Goal: Obtain resource: Download file/media

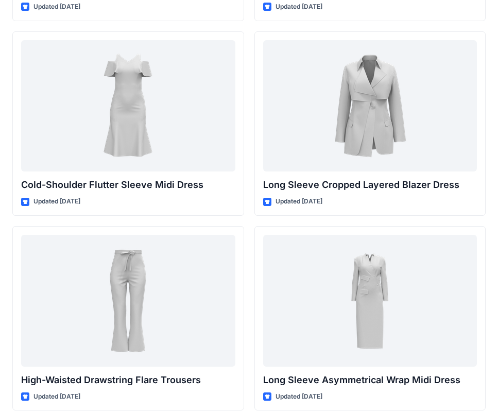
scroll to position [6209, 0]
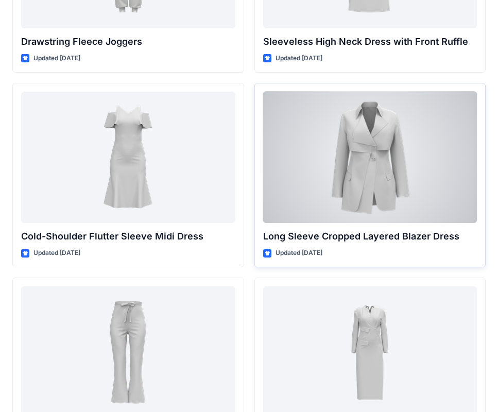
click at [347, 173] on div at bounding box center [370, 158] width 214 height 132
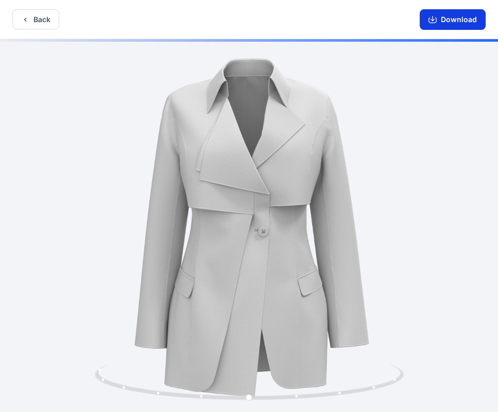
click at [446, 25] on button "Download" at bounding box center [453, 19] width 66 height 21
click at [42, 19] on button "Back" at bounding box center [35, 19] width 47 height 20
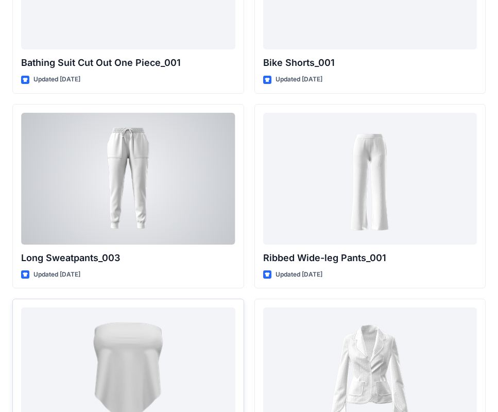
scroll to position [18916, 0]
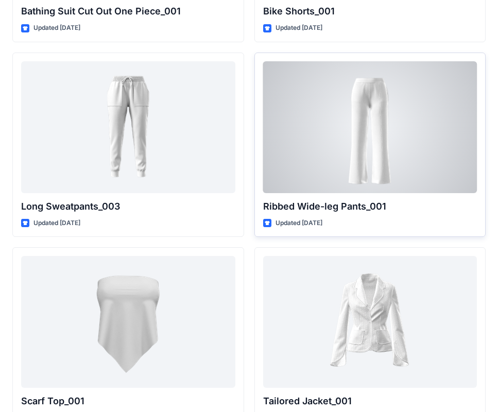
click at [300, 215] on div "Ribbed Wide-leg Pants_001 Updated [DATE]" at bounding box center [371, 145] width 232 height 185
click at [337, 169] on div at bounding box center [370, 127] width 214 height 132
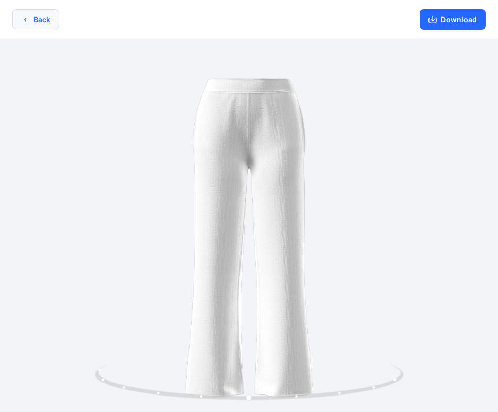
click at [23, 23] on icon "button" at bounding box center [25, 19] width 8 height 8
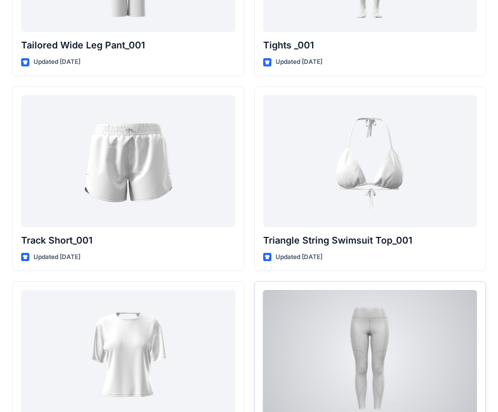
scroll to position [19570, 0]
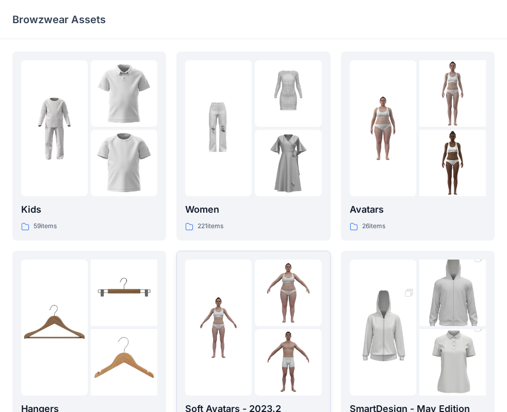
click at [258, 162] on img at bounding box center [288, 163] width 66 height 66
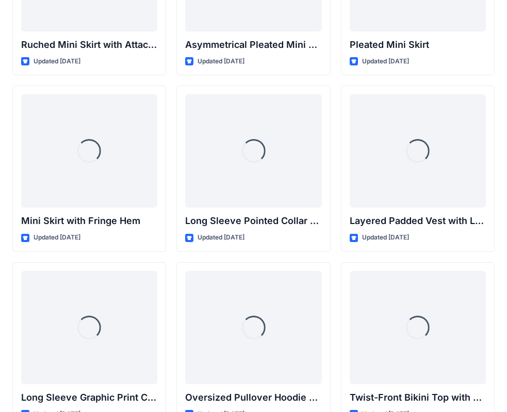
scroll to position [3019, 0]
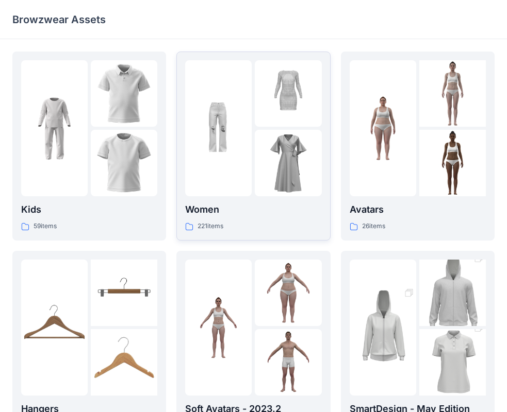
click at [284, 211] on p "Women" at bounding box center [253, 210] width 136 height 14
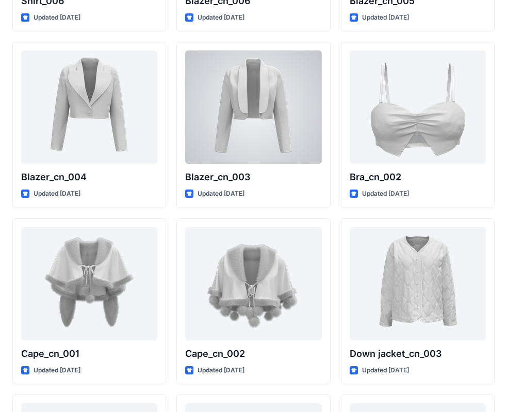
scroll to position [6138, 0]
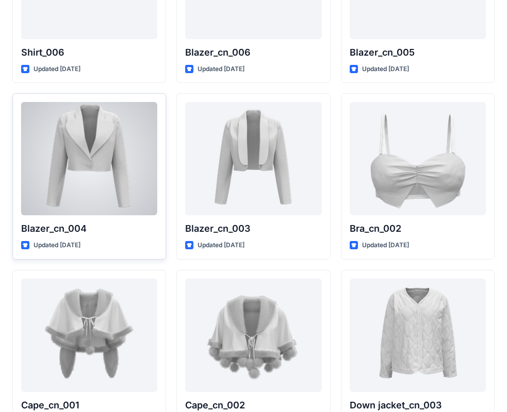
click at [59, 160] on div at bounding box center [89, 158] width 136 height 113
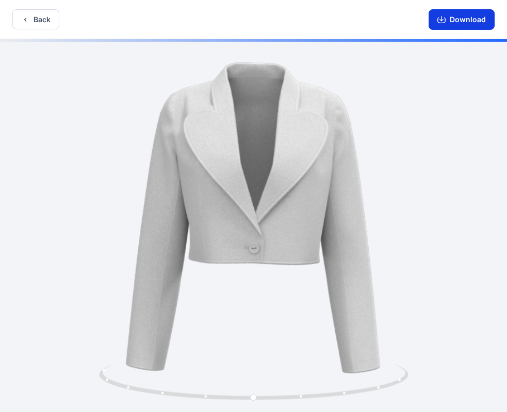
click at [439, 20] on icon "button" at bounding box center [441, 21] width 8 height 6
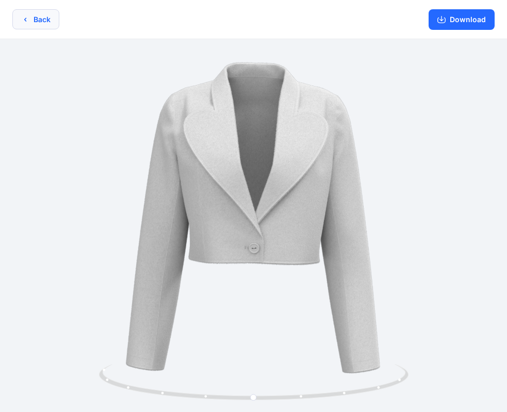
click at [19, 18] on button "Back" at bounding box center [35, 19] width 47 height 20
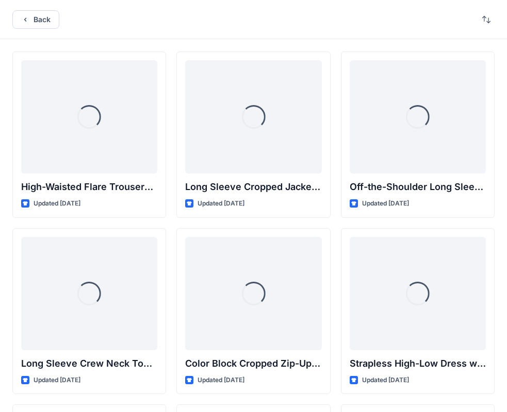
scroll to position [6138, 0]
